Goal: Task Accomplishment & Management: Manage account settings

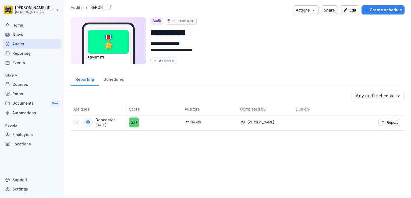
click at [24, 134] on div "Employees" at bounding box center [32, 134] width 59 height 9
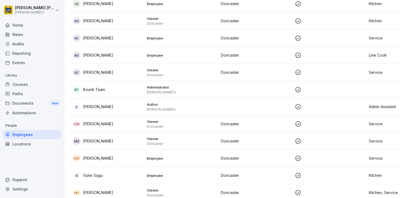
scroll to position [85, 0]
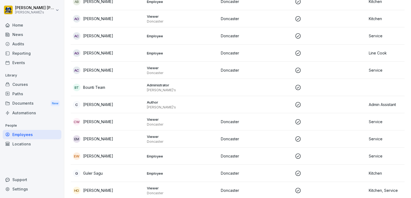
click at [81, 121] on div "CW Crystal Walker" at bounding box center [108, 122] width 70 height 8
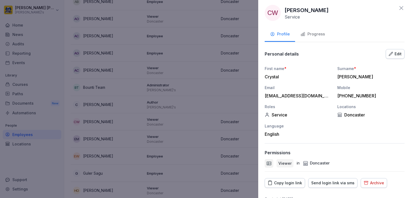
scroll to position [2, 0]
click at [399, 9] on icon at bounding box center [401, 9] width 4 height 4
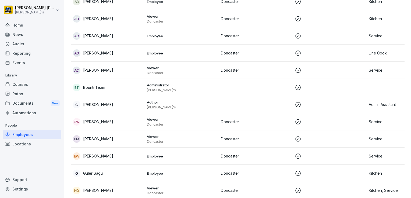
click at [98, 122] on p "Crystal Walker" at bounding box center [98, 122] width 30 height 6
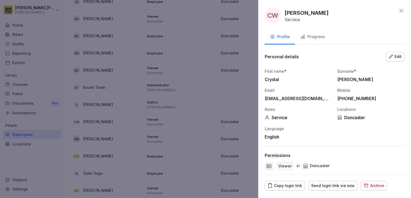
click at [311, 37] on div "Progress" at bounding box center [312, 37] width 24 height 6
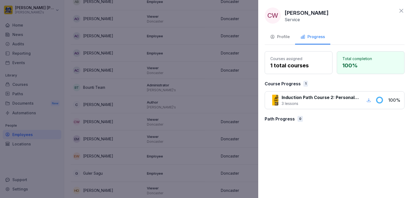
click at [20, 92] on div at bounding box center [205, 99] width 411 height 198
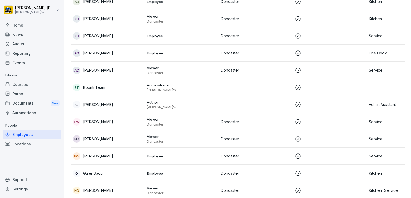
click at [18, 85] on div "Courses" at bounding box center [32, 84] width 59 height 9
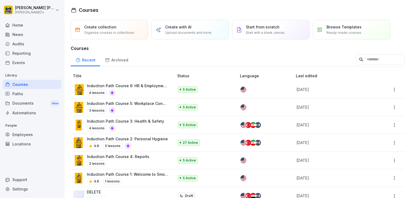
click at [390, 143] on html "Jane Searle Smokey's Home News Audits Reporting Events Library Courses Paths Do…" at bounding box center [205, 99] width 411 height 198
click at [159, 142] on html "Jane Searle Smokey's Home News Audits Reporting Events Library Courses Paths Do…" at bounding box center [205, 99] width 411 height 198
click at [81, 142] on img at bounding box center [78, 143] width 11 height 11
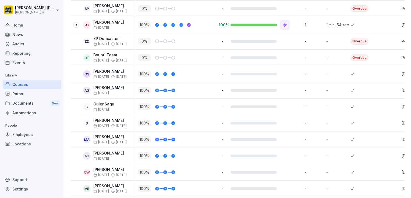
scroll to position [225, 0]
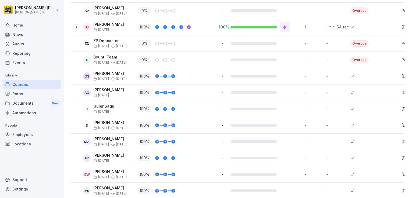
click at [18, 94] on div "Paths" at bounding box center [32, 93] width 59 height 9
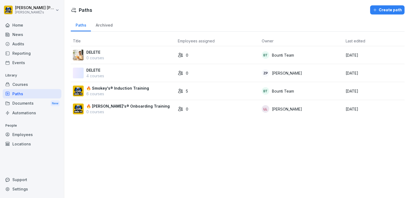
click at [106, 91] on p "6 courses" at bounding box center [117, 94] width 63 height 6
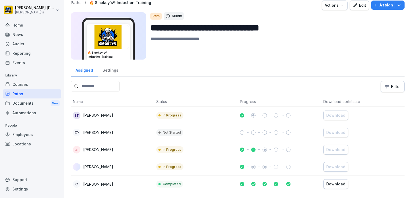
scroll to position [1, 0]
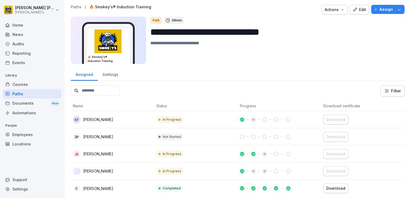
click at [16, 25] on div "Home" at bounding box center [32, 24] width 59 height 9
